Goal: Task Accomplishment & Management: Manage account settings

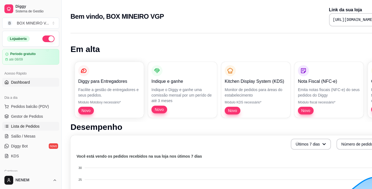
click at [16, 123] on link "Lista de Pedidos" at bounding box center [30, 126] width 57 height 9
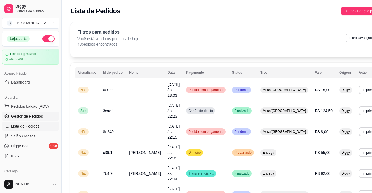
click at [24, 118] on span "Gestor de Pedidos" at bounding box center [27, 117] width 32 height 6
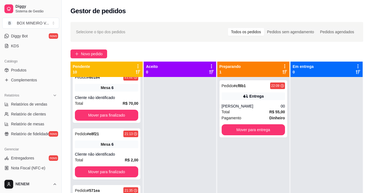
scroll to position [138, 0]
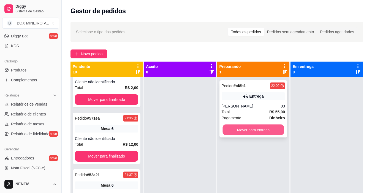
click at [273, 127] on button "Mover para entrega" at bounding box center [253, 130] width 61 height 11
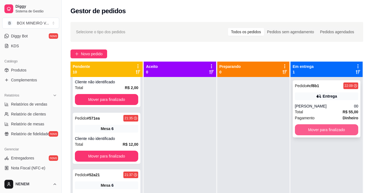
click at [342, 128] on button "Mover para finalizado" at bounding box center [326, 129] width 63 height 11
